Goal: Information Seeking & Learning: Understand process/instructions

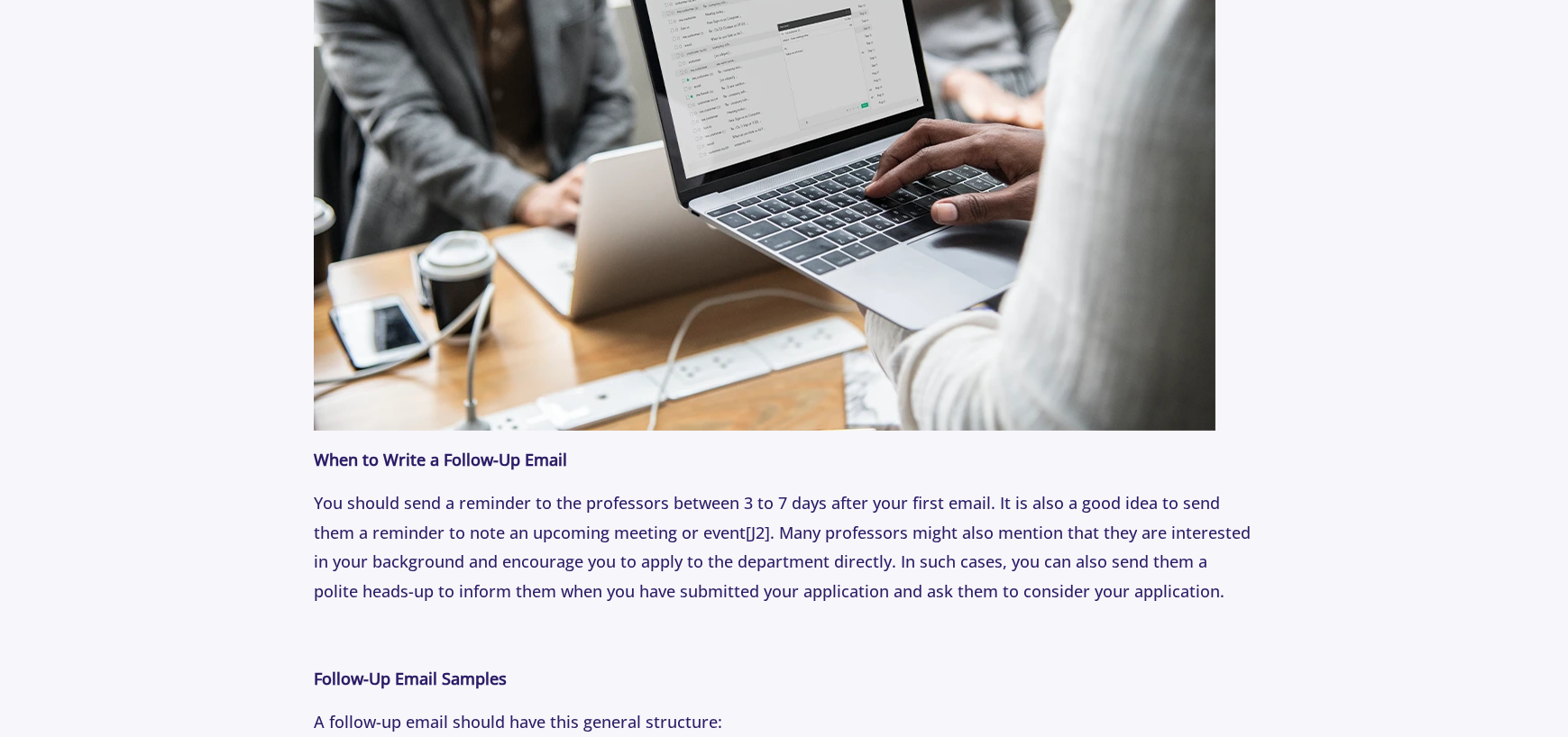
scroll to position [1712, 0]
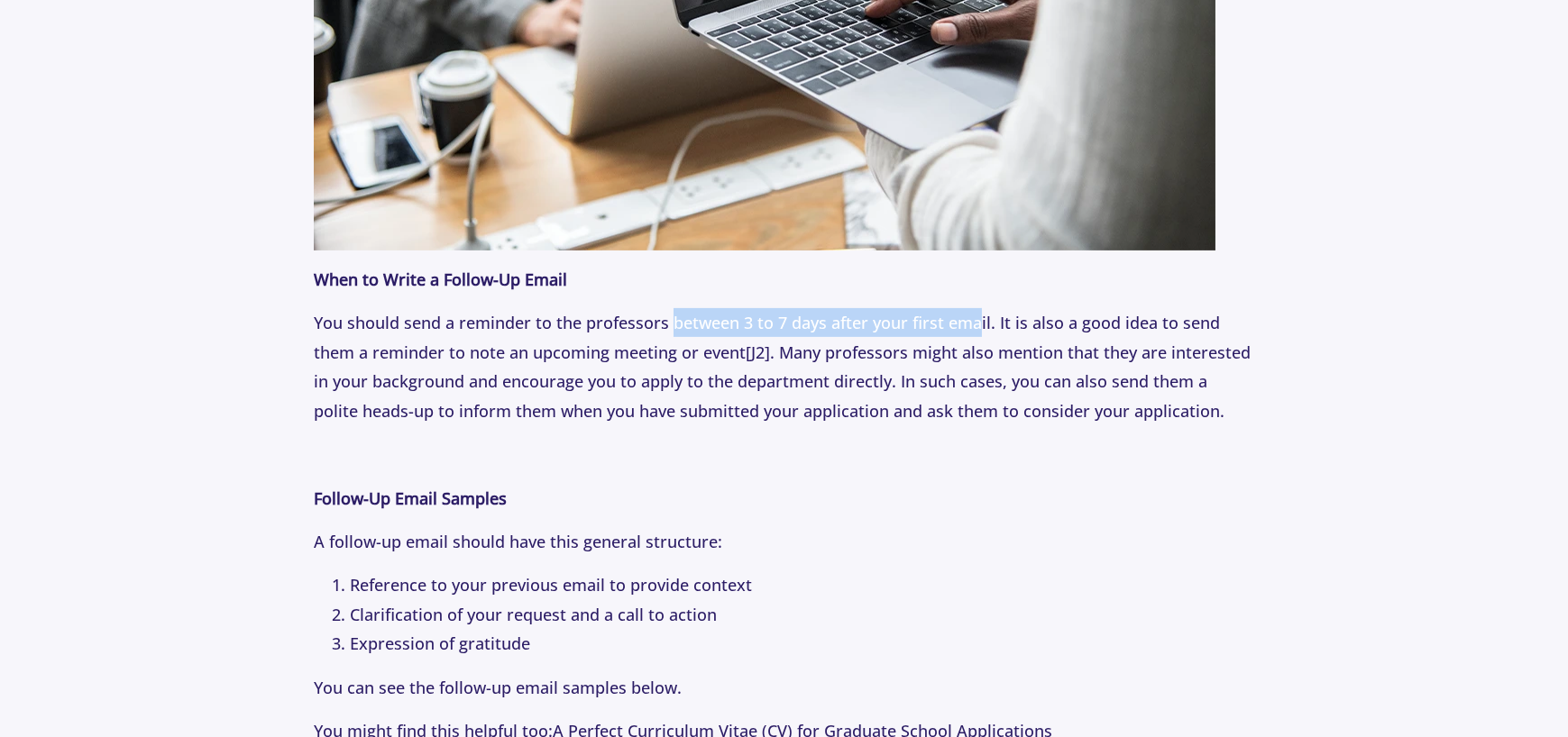
drag, startPoint x: 670, startPoint y: 328, endPoint x: 975, endPoint y: 332, distance: 305.0
click at [975, 332] on p "You should send a reminder to the professors between 3 to 7 days after your fir…" at bounding box center [784, 367] width 940 height 117
click at [423, 356] on p "You should send a reminder to the professors between 3 to 7 days after your fir…" at bounding box center [784, 367] width 940 height 117
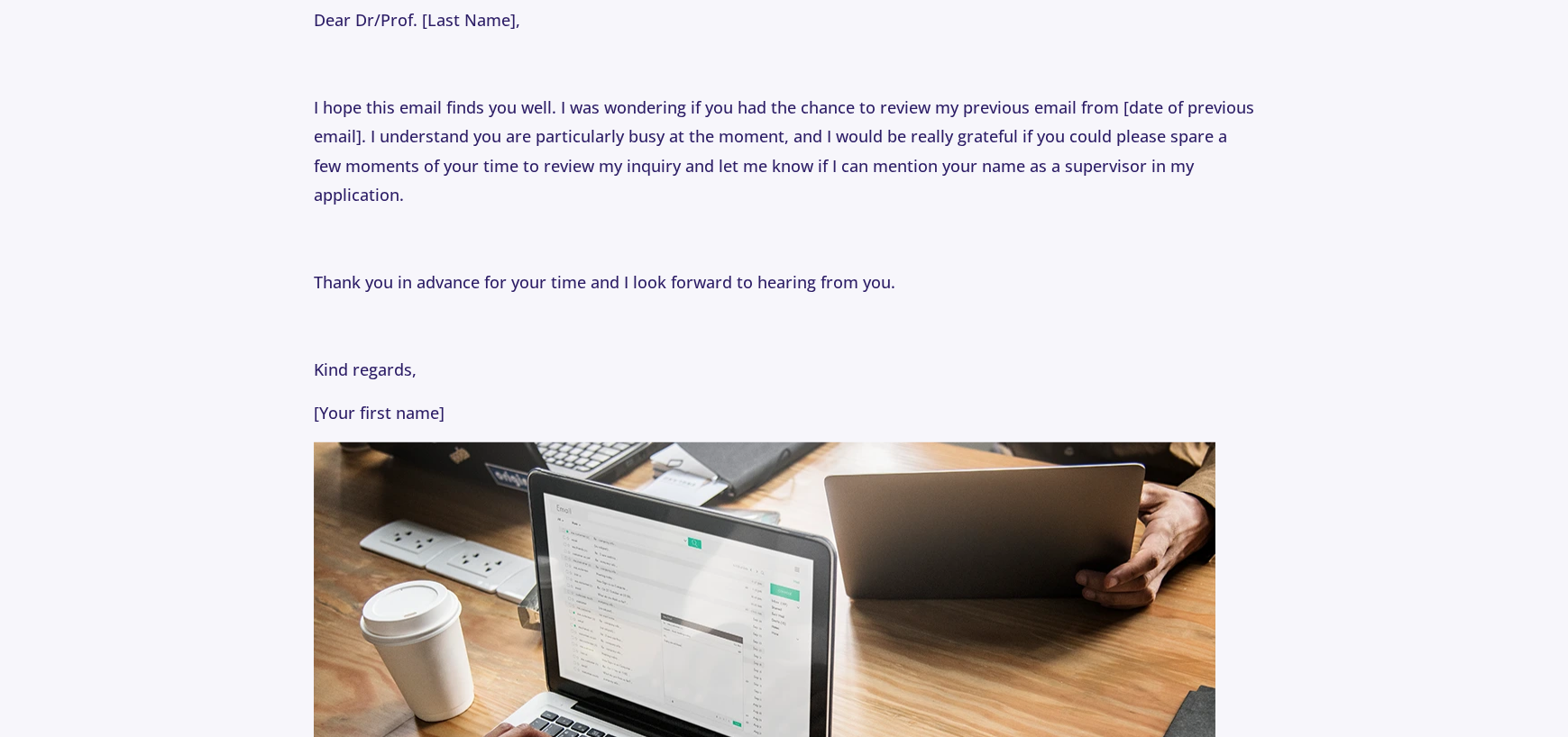
scroll to position [2794, 0]
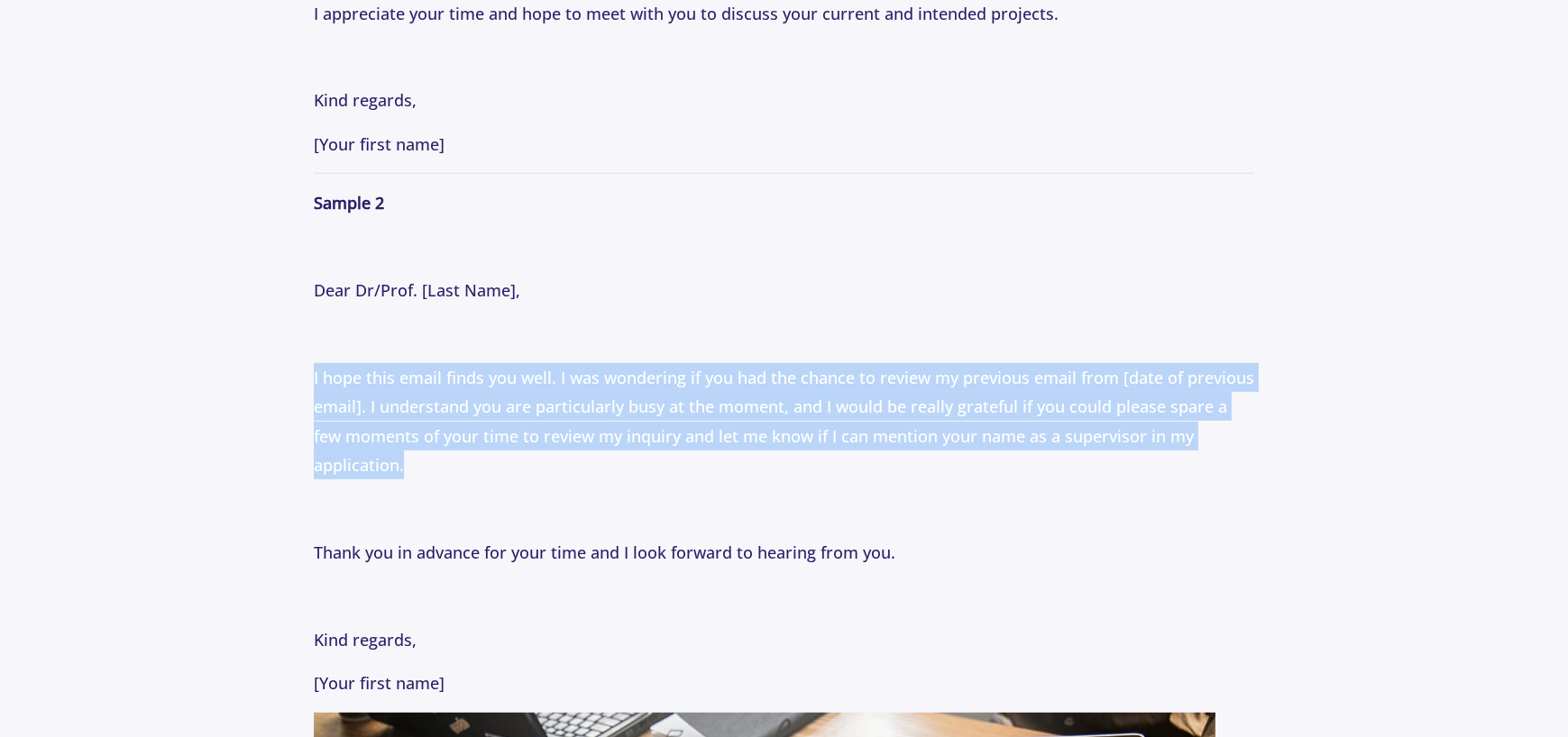
drag, startPoint x: 405, startPoint y: 459, endPoint x: 307, endPoint y: 381, distance: 125.3
click at [307, 381] on section "Tips [DATE] How to Email Professors: Following Up Professionally with Professor…" at bounding box center [784, 211] width 1568 height 5723
copy p "I hope this email finds you well. I was wondering if you had the chance to revi…"
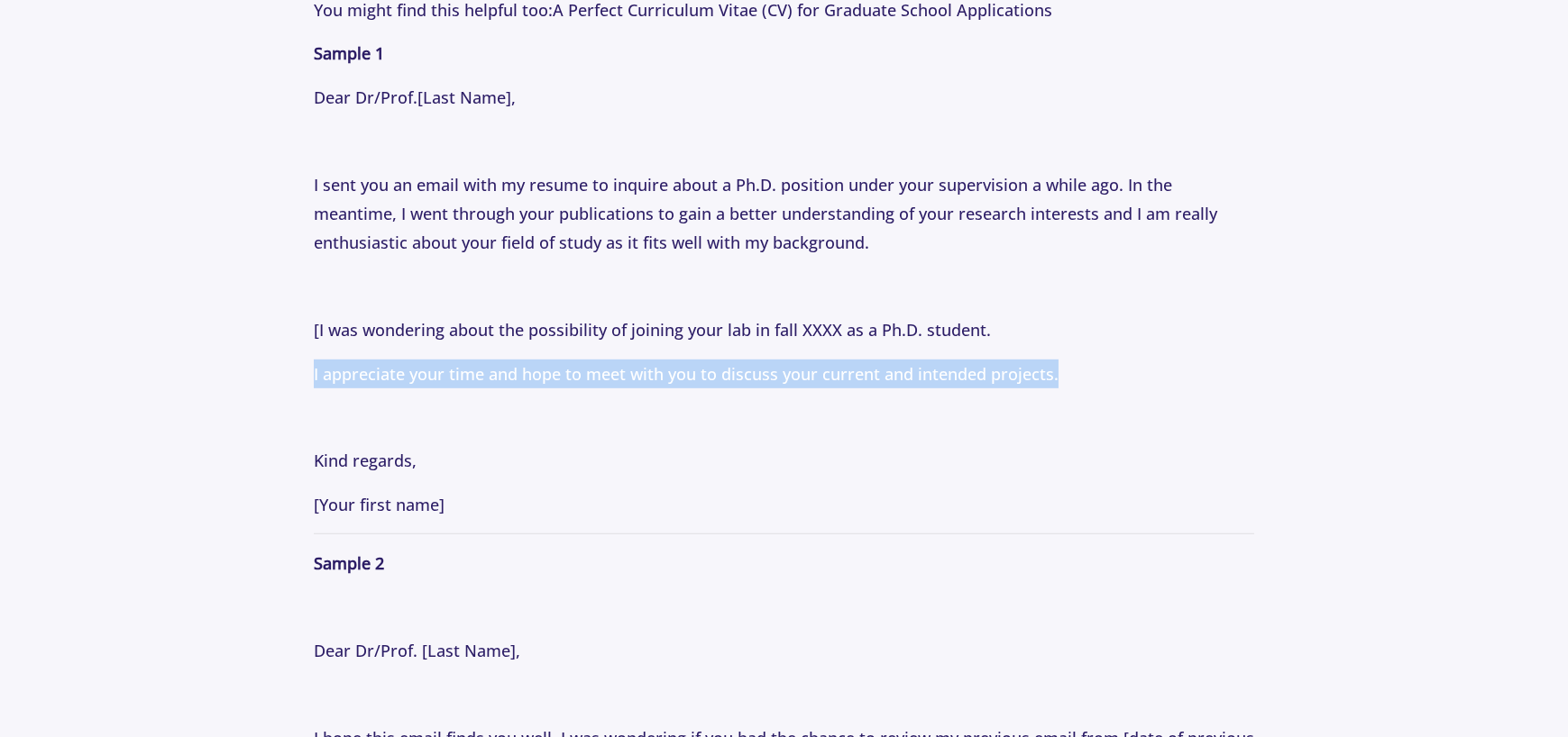
drag, startPoint x: 313, startPoint y: 372, endPoint x: 1067, endPoint y: 375, distance: 754.0
click at [1067, 375] on p "I appreciate your time and hope to meet with you to discuss your current and in…" at bounding box center [784, 374] width 940 height 29
copy p "I appreciate your time and hope to meet with you to discuss your current and in…"
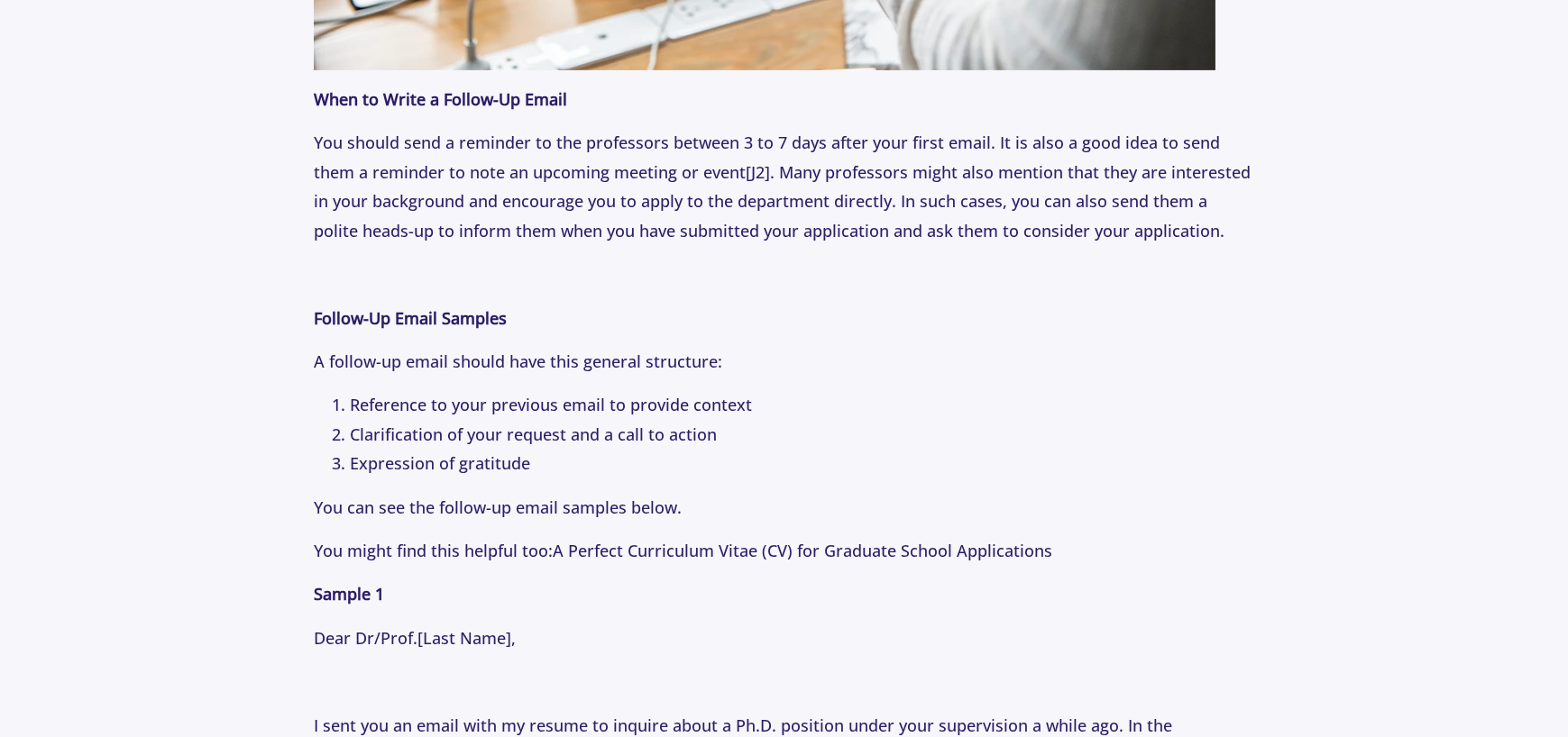
scroll to position [1623, 0]
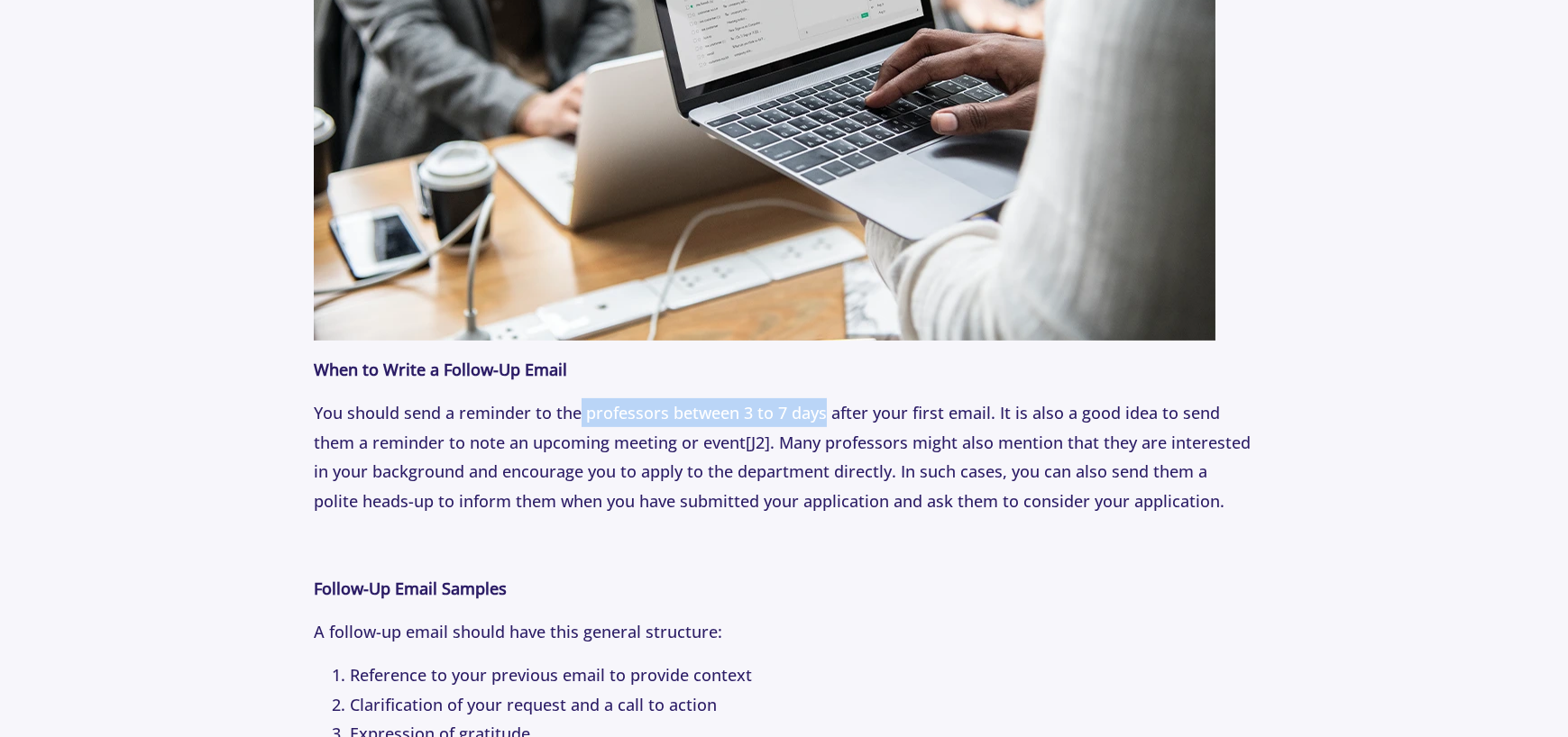
drag, startPoint x: 581, startPoint y: 414, endPoint x: 823, endPoint y: 414, distance: 242.0
click at [823, 414] on p "You should send a reminder to the professors between 3 to 7 days after your fir…" at bounding box center [784, 457] width 940 height 117
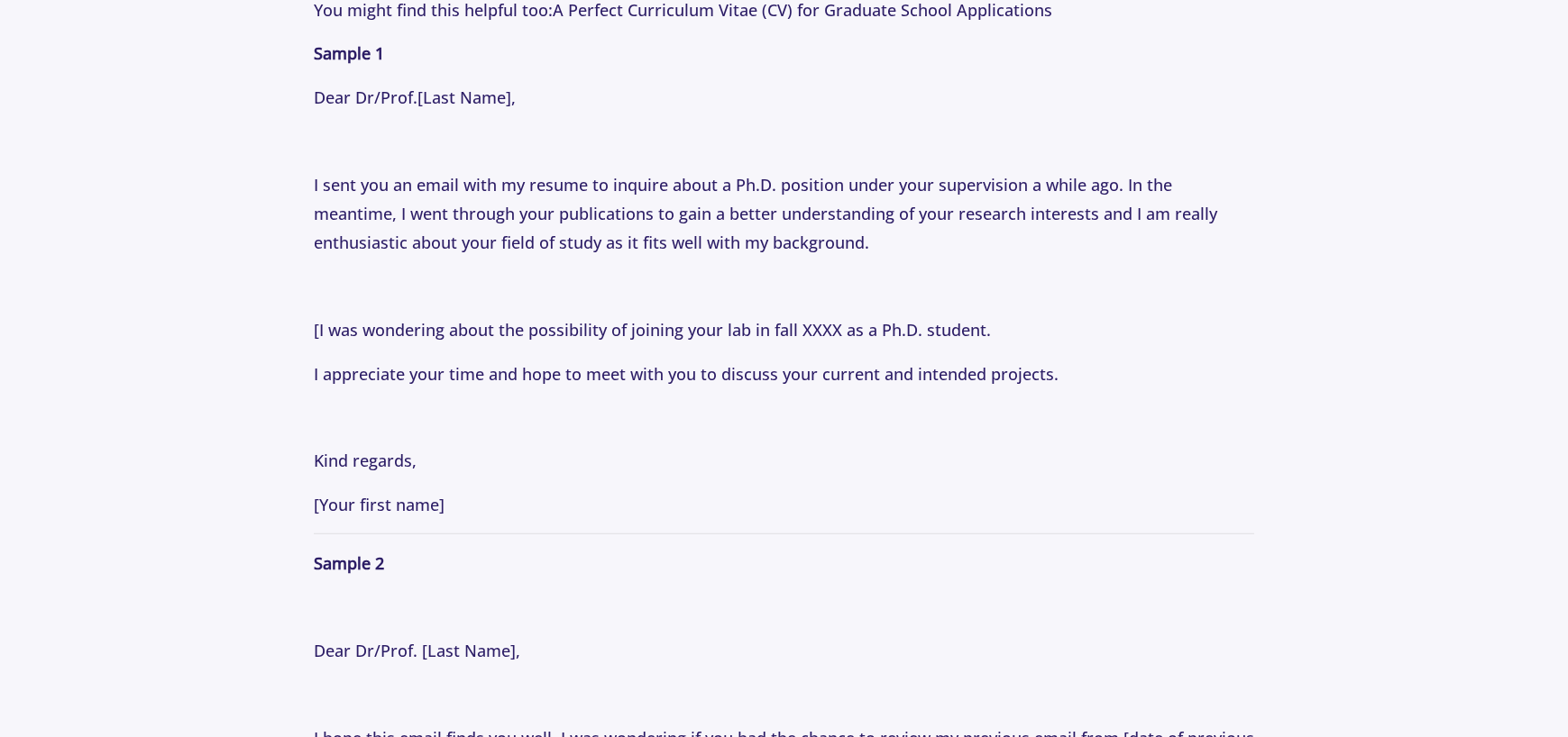
scroll to position [2704, 0]
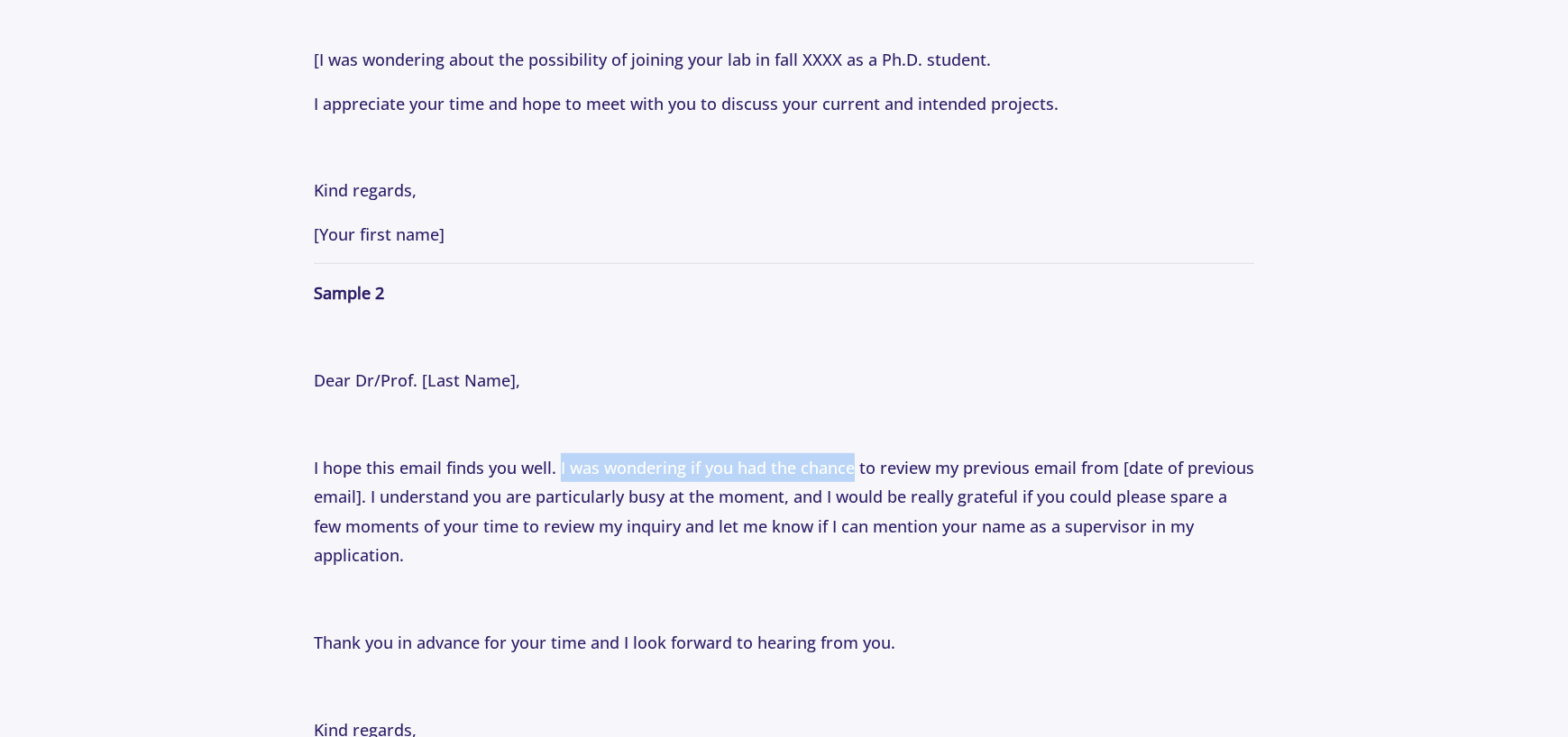
drag, startPoint x: 559, startPoint y: 469, endPoint x: 853, endPoint y: 474, distance: 294.0
click at [853, 474] on p "I hope this email finds you well. I was wondering if you had the chance to revi…" at bounding box center [784, 512] width 940 height 117
click at [802, 504] on p "I hope this email finds you well. I was wondering if you had the chance to revi…" at bounding box center [784, 512] width 940 height 117
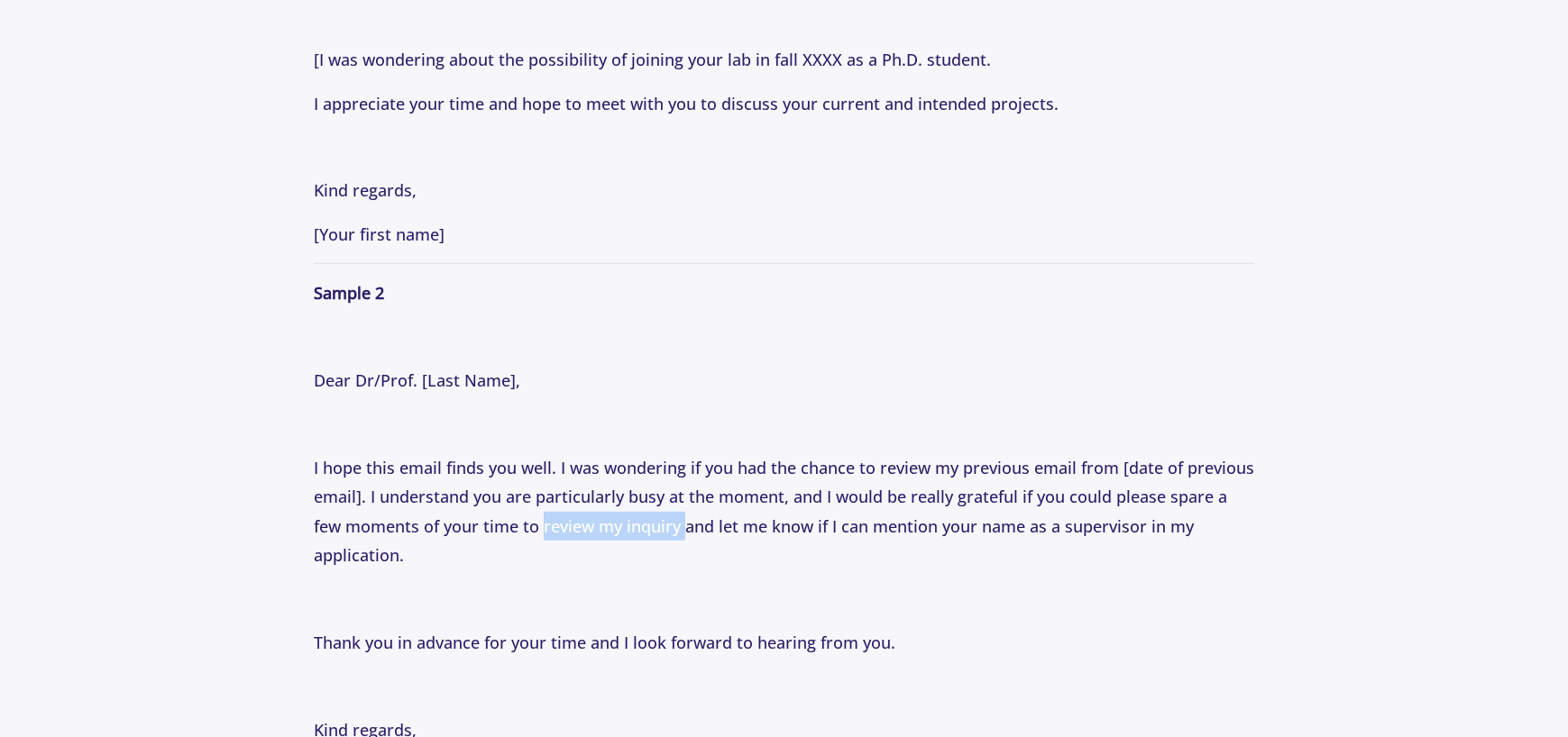
drag, startPoint x: 541, startPoint y: 530, endPoint x: 686, endPoint y: 535, distance: 145.1
click at [686, 535] on p "I hope this email finds you well. I was wondering if you had the chance to revi…" at bounding box center [784, 512] width 940 height 117
